Goal: Task Accomplishment & Management: Use online tool/utility

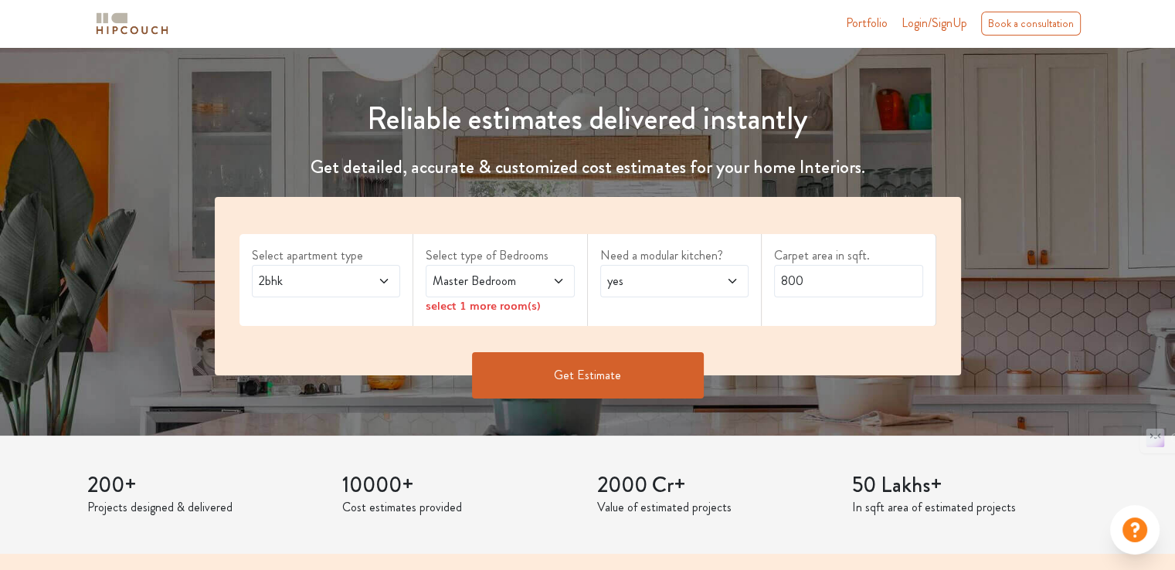
scroll to position [155, 0]
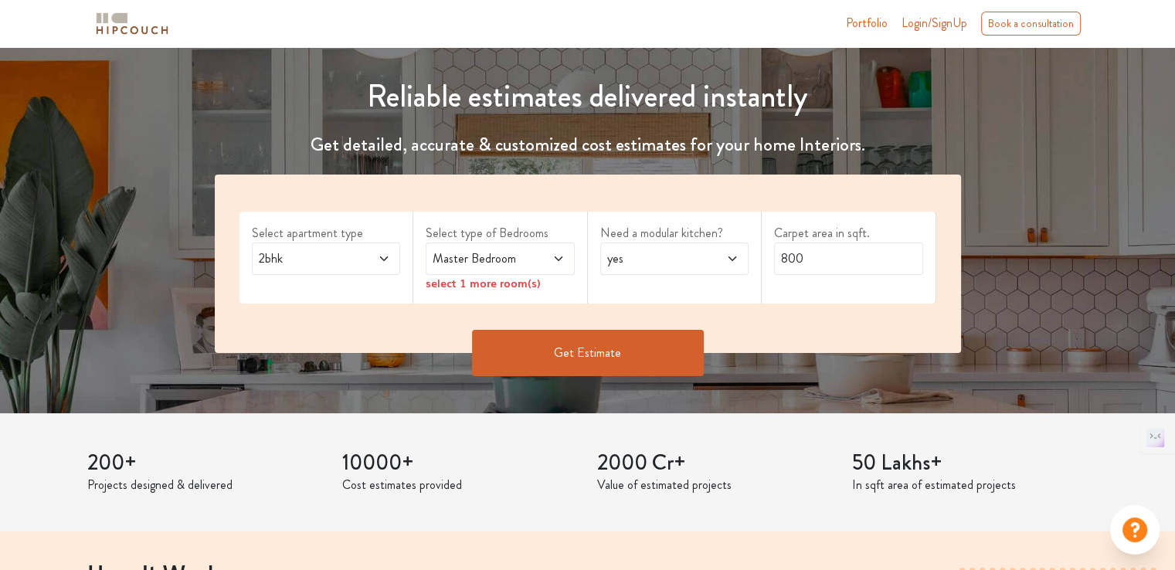
click at [357, 260] on span at bounding box center [373, 259] width 34 height 19
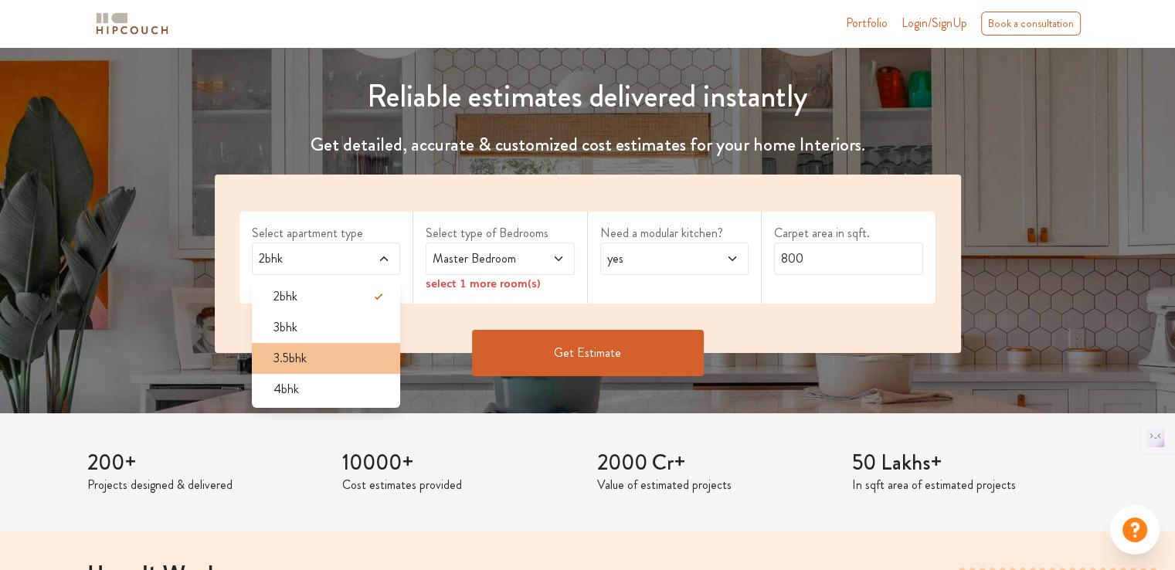
scroll to position [0, 0]
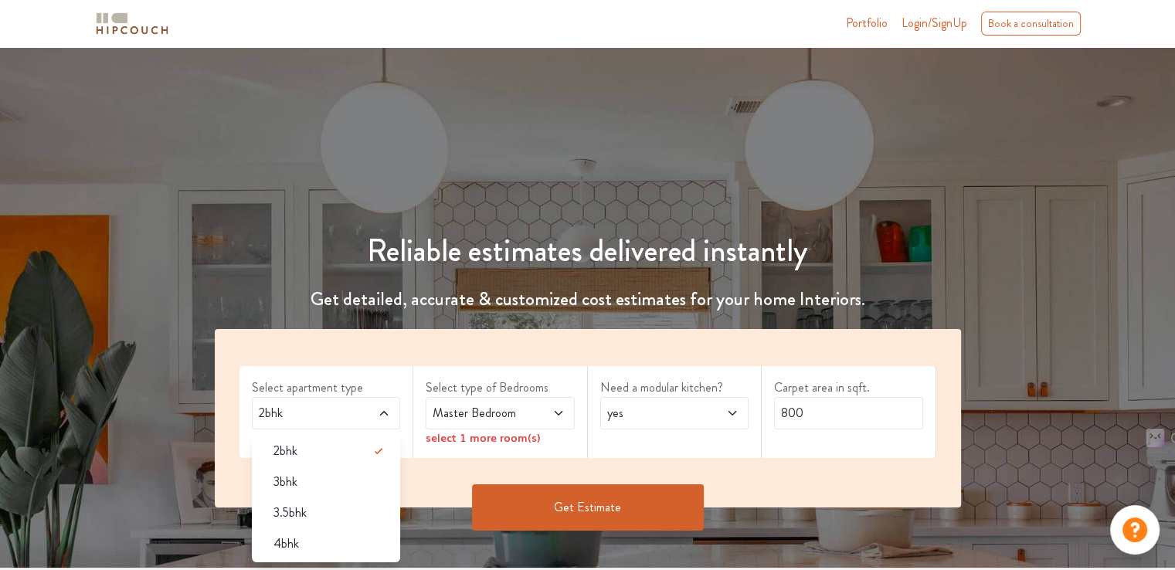
click at [355, 412] on span "2bhk" at bounding box center [306, 413] width 101 height 19
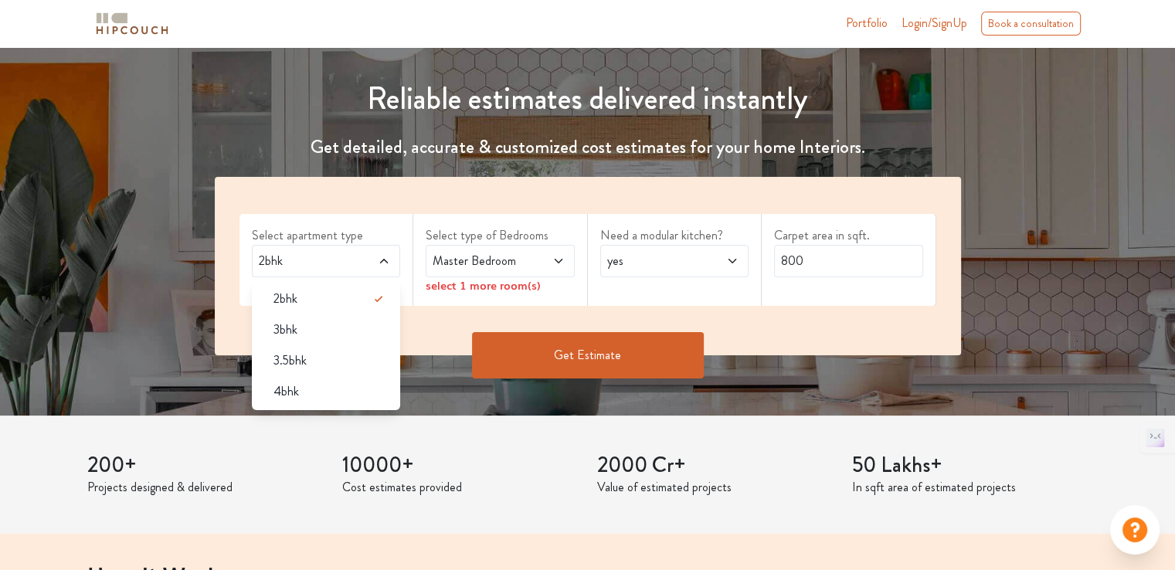
scroll to position [155, 0]
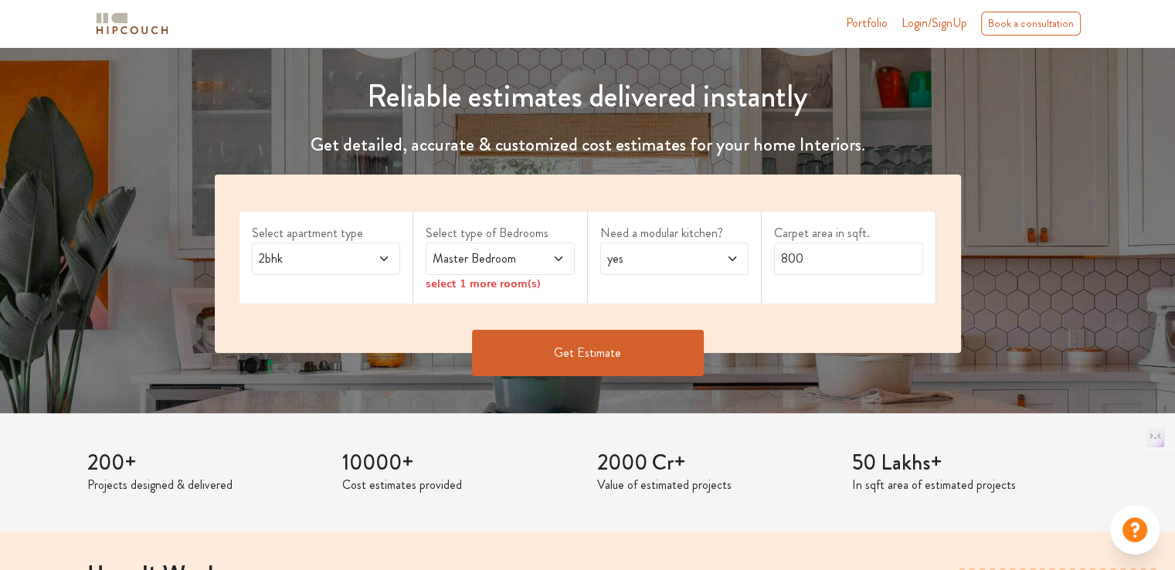
click at [507, 261] on span "Master Bedroom" at bounding box center [480, 259] width 101 height 19
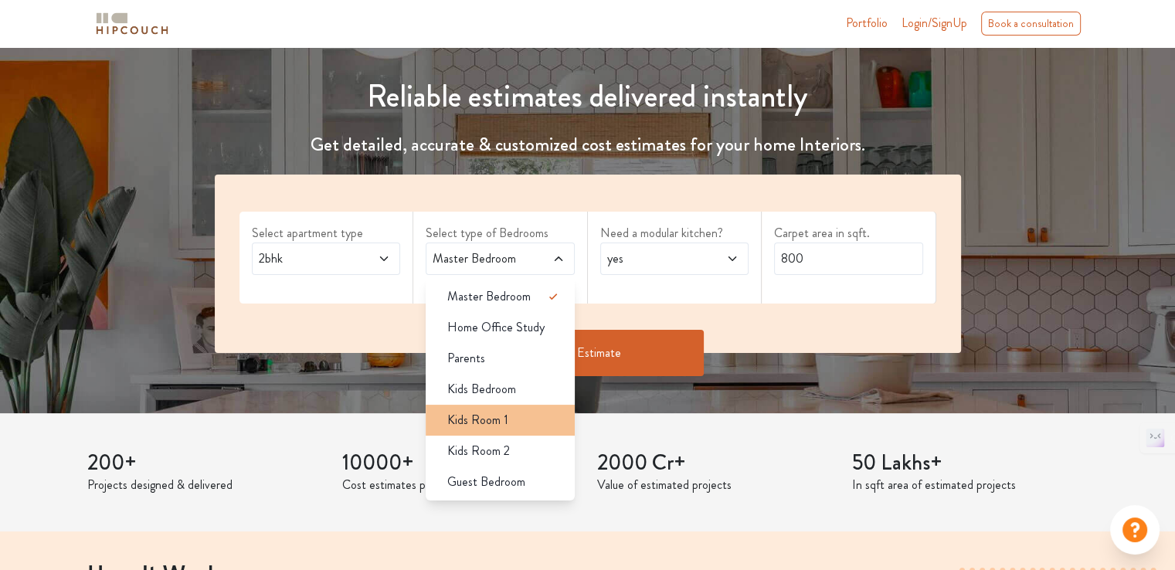
click at [504, 427] on span "Kids Room 1" at bounding box center [477, 420] width 61 height 19
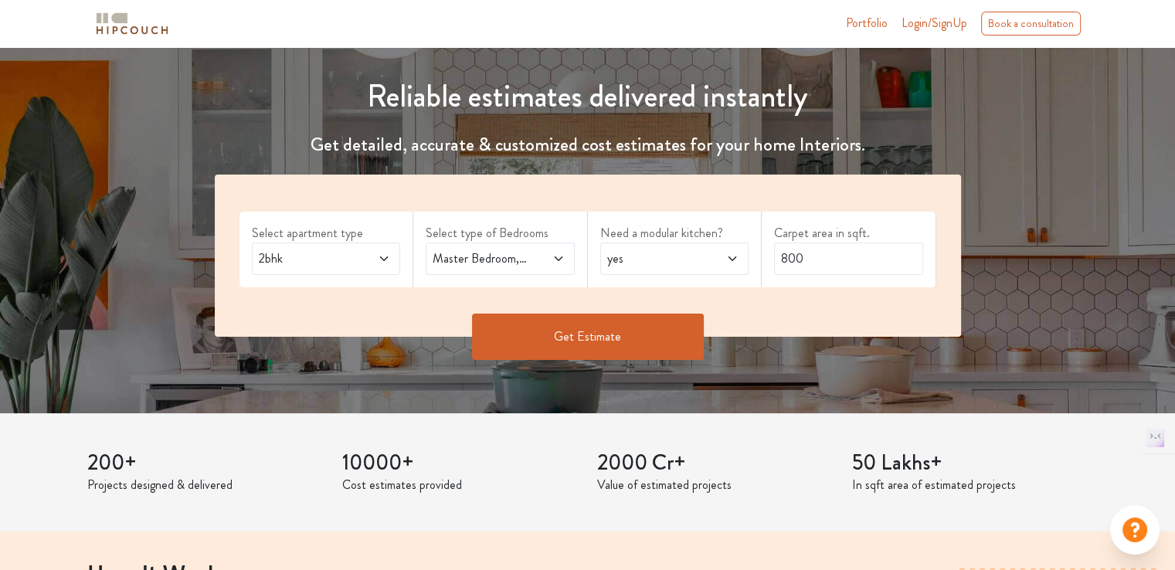
click at [680, 266] on span "yes" at bounding box center [654, 259] width 101 height 19
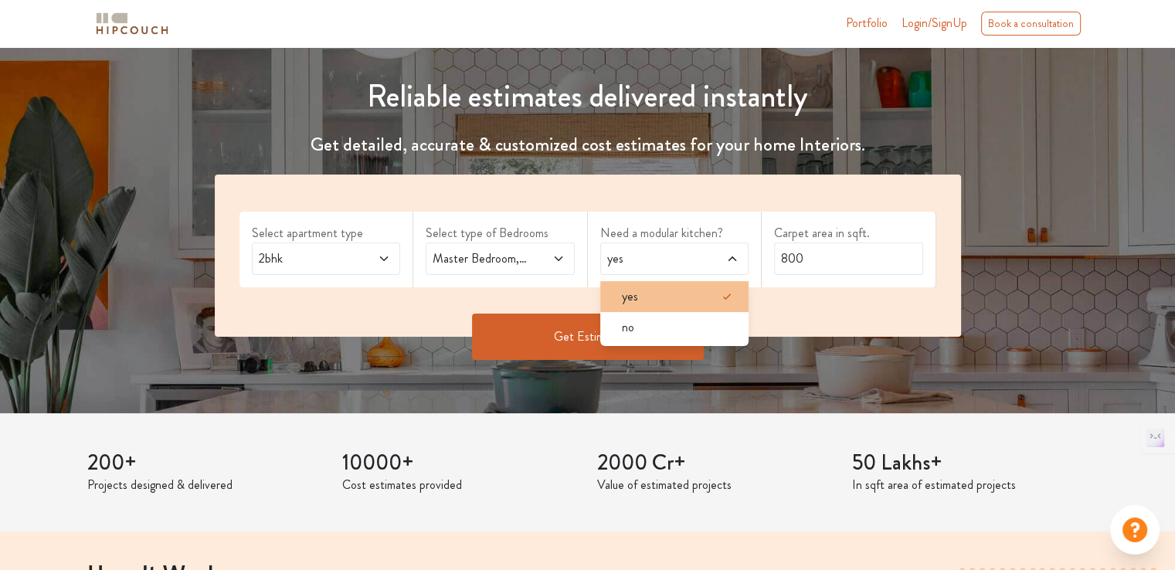
click at [674, 295] on div "yes" at bounding box center [680, 296] width 140 height 19
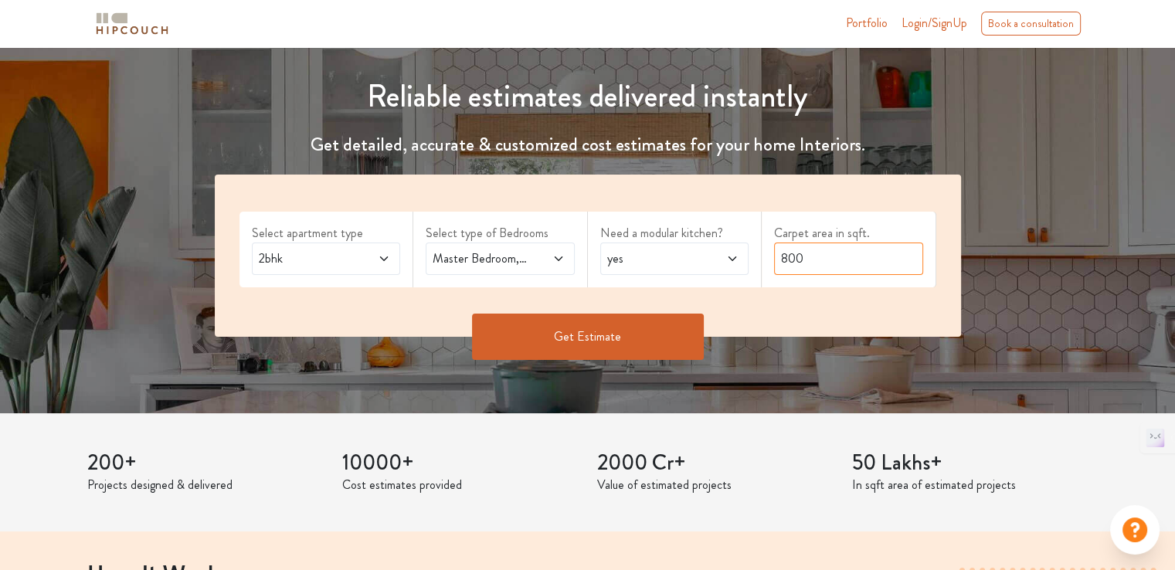
click at [804, 263] on input "800" at bounding box center [848, 259] width 149 height 32
drag, startPoint x: 807, startPoint y: 259, endPoint x: 773, endPoint y: 257, distance: 34.0
click at [773, 257] on div "Carpet area in sqft. 800" at bounding box center [849, 250] width 175 height 76
click at [804, 309] on div "Select apartment type 2bhk Select type of Bedrooms Master Bedroom,Kids Room 1 N…" at bounding box center [588, 256] width 746 height 162
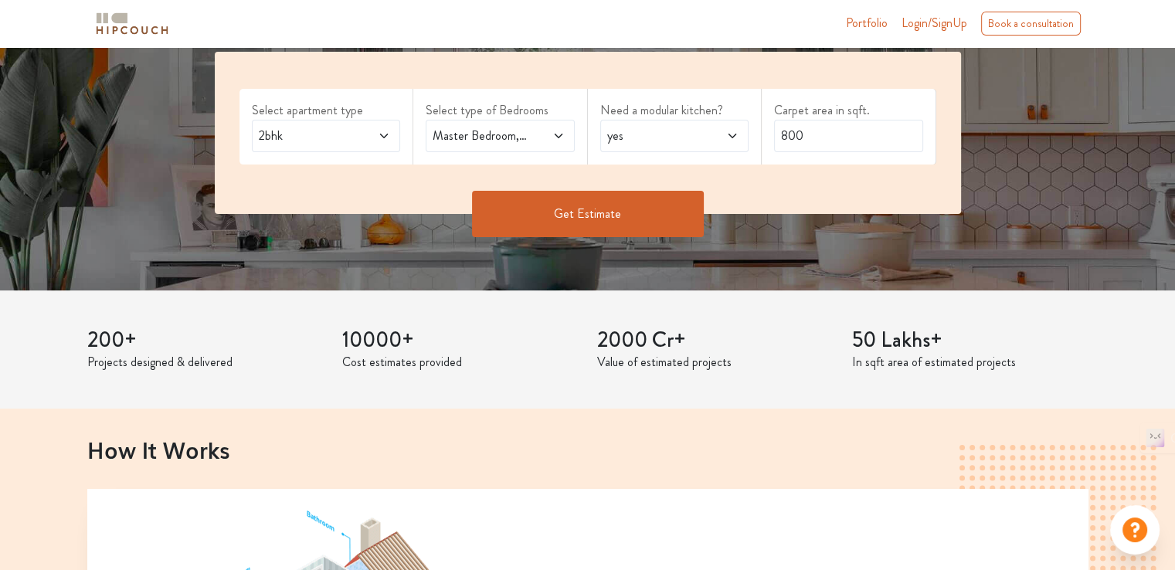
scroll to position [386, 0]
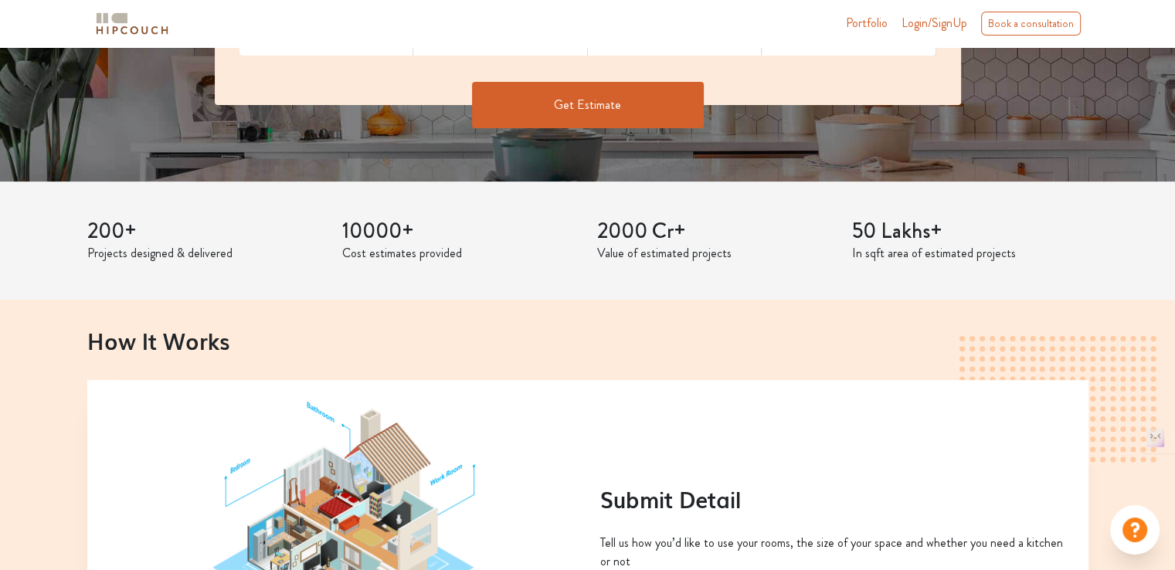
click at [572, 107] on button "Get Estimate" at bounding box center [588, 105] width 232 height 46
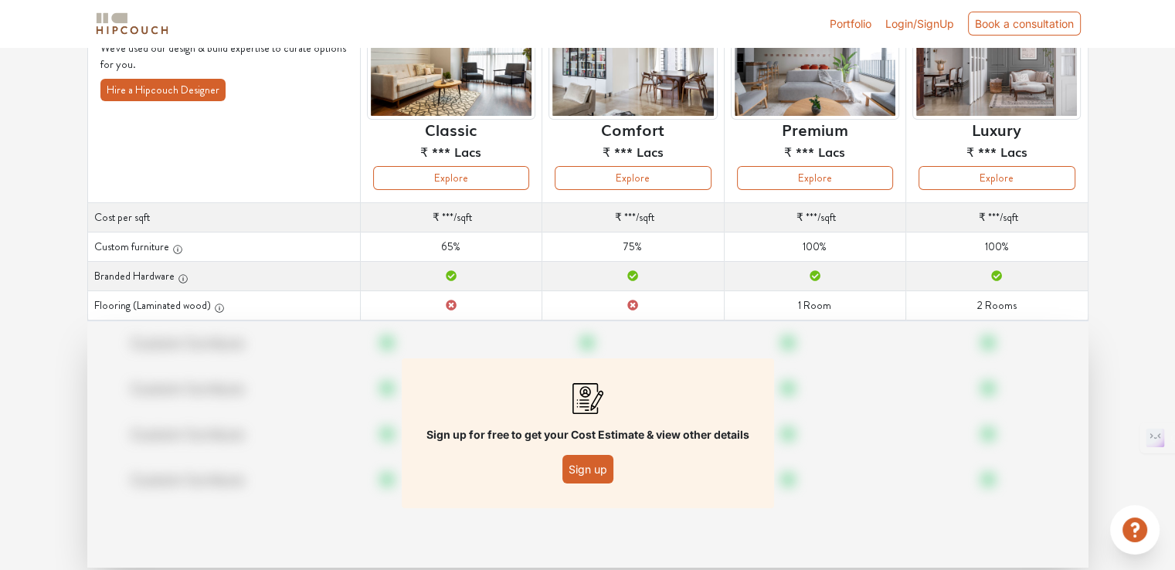
scroll to position [77, 0]
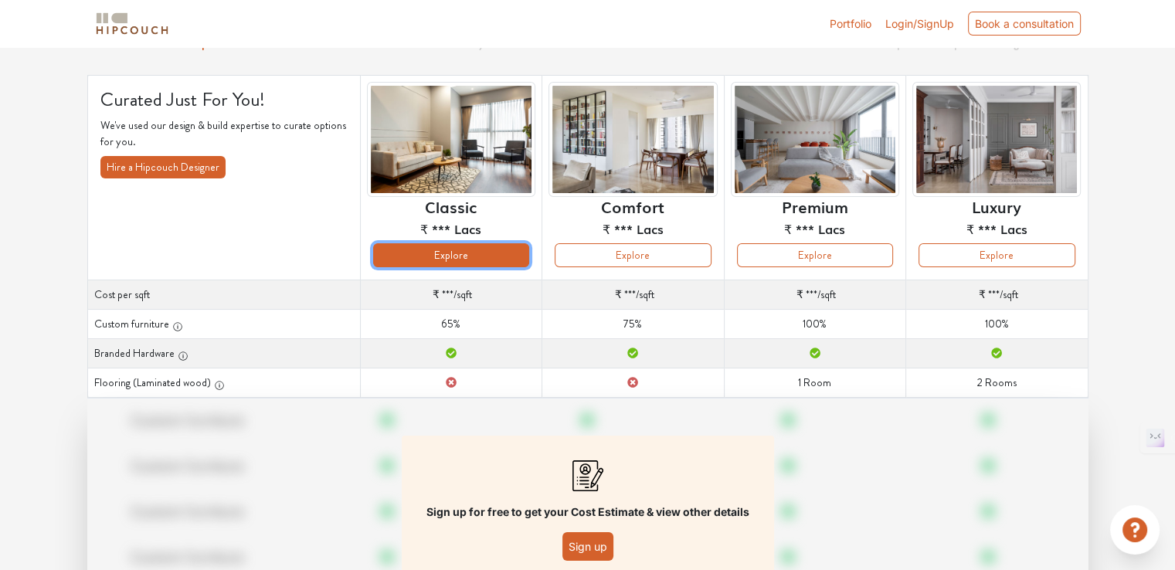
click at [474, 250] on button "Explore" at bounding box center [451, 255] width 156 height 24
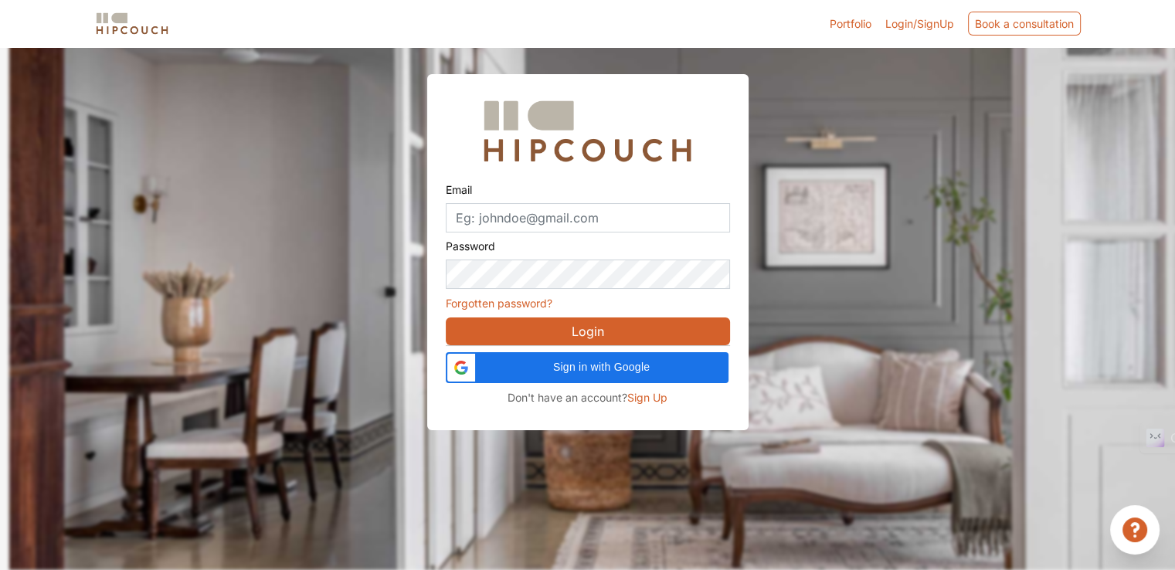
scroll to position [46, 0]
